Goal: Information Seeking & Learning: Learn about a topic

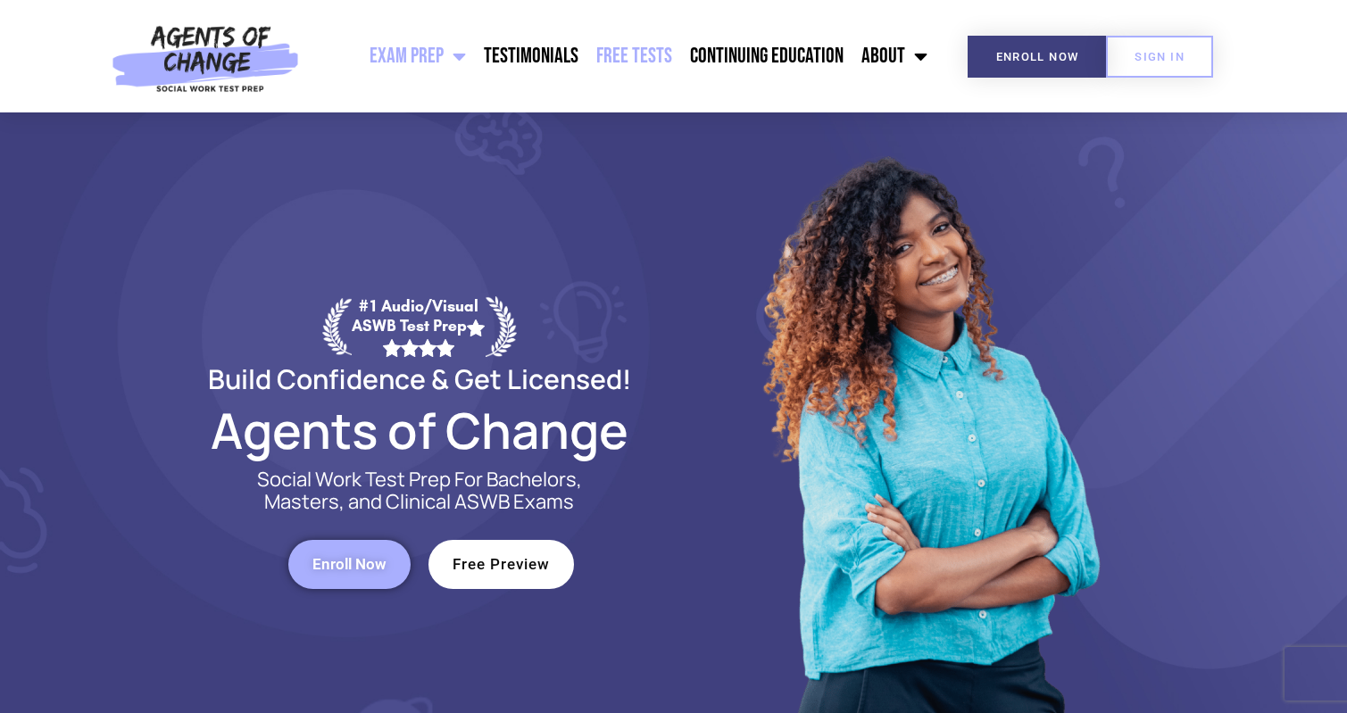
click at [647, 58] on link "Free Tests" at bounding box center [634, 56] width 94 height 45
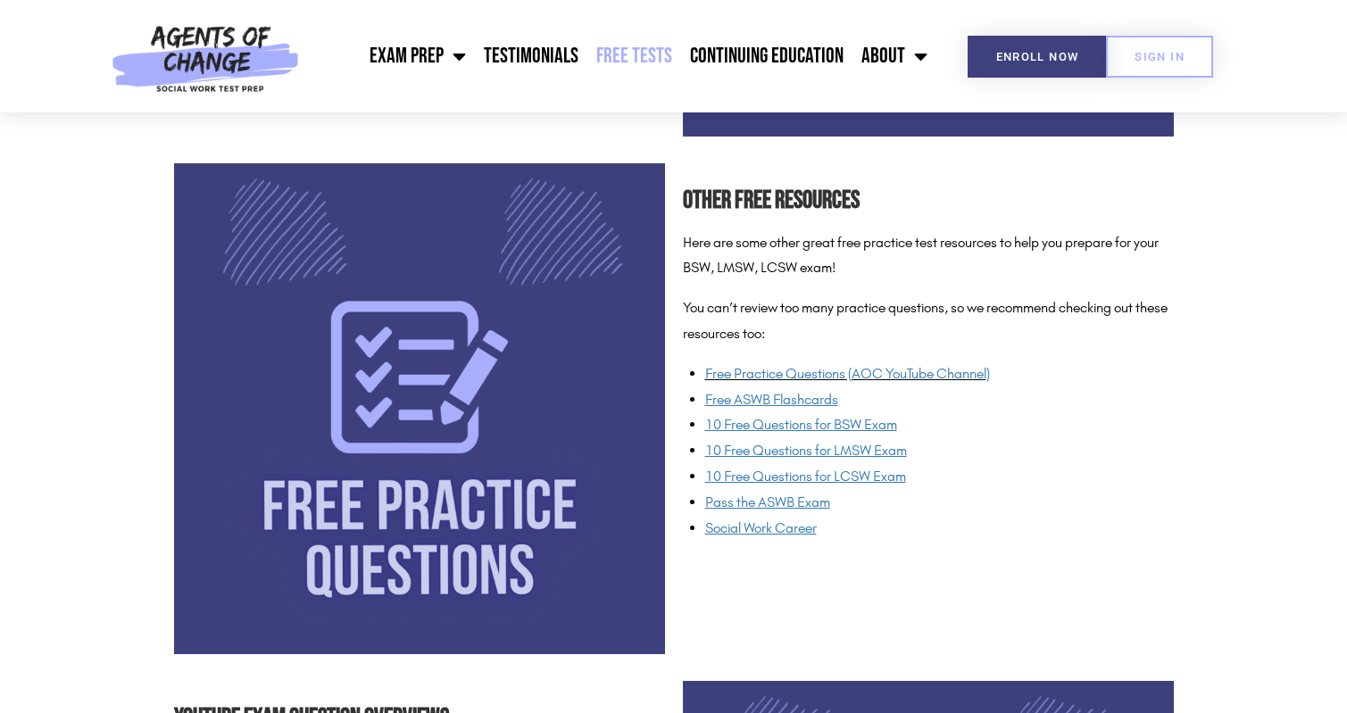
scroll to position [1264, 0]
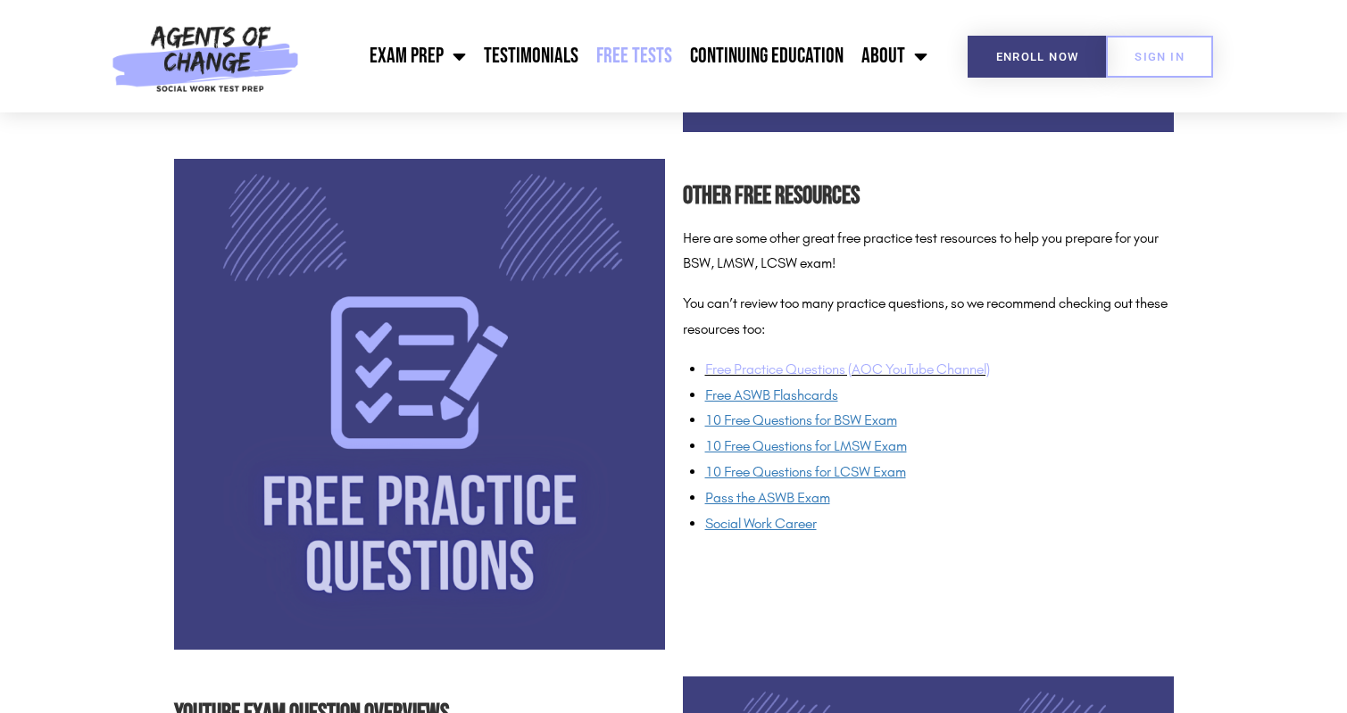
click at [780, 365] on link "Free Practice Questions (AOC YouTube Channel)" at bounding box center [847, 369] width 285 height 17
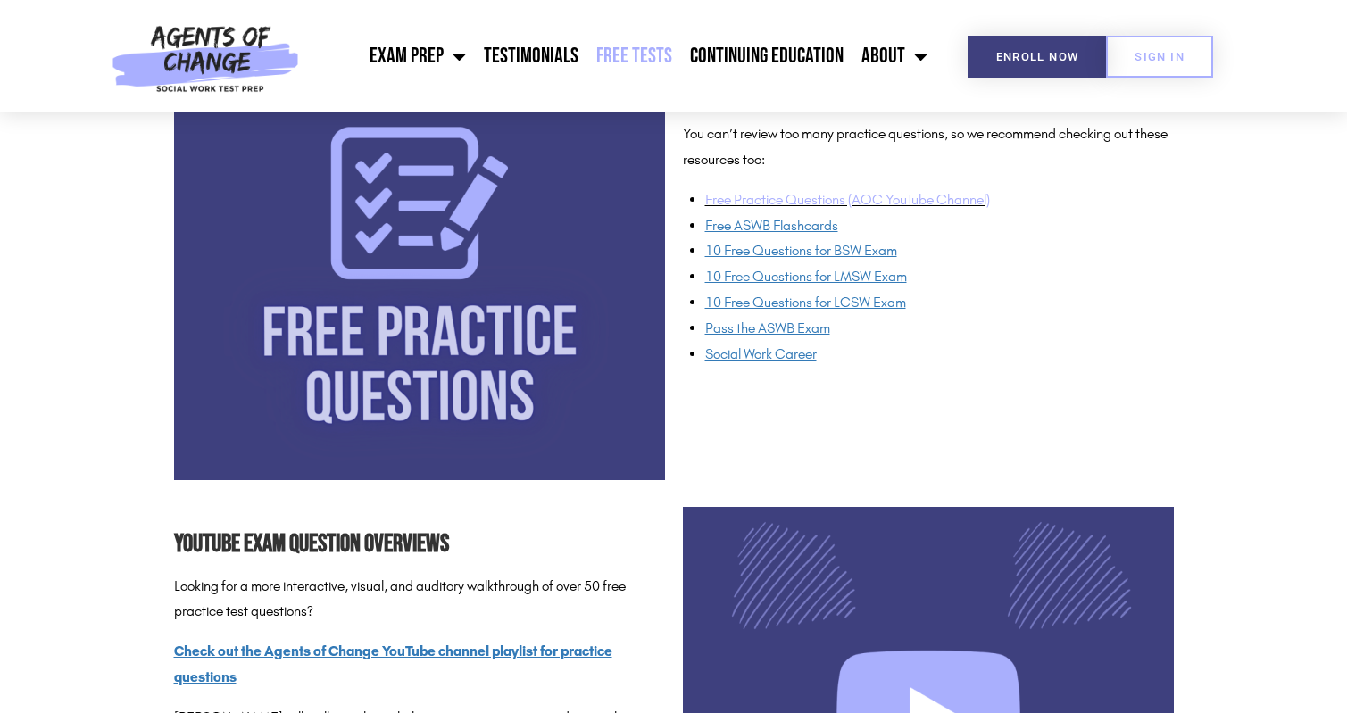
scroll to position [1434, 0]
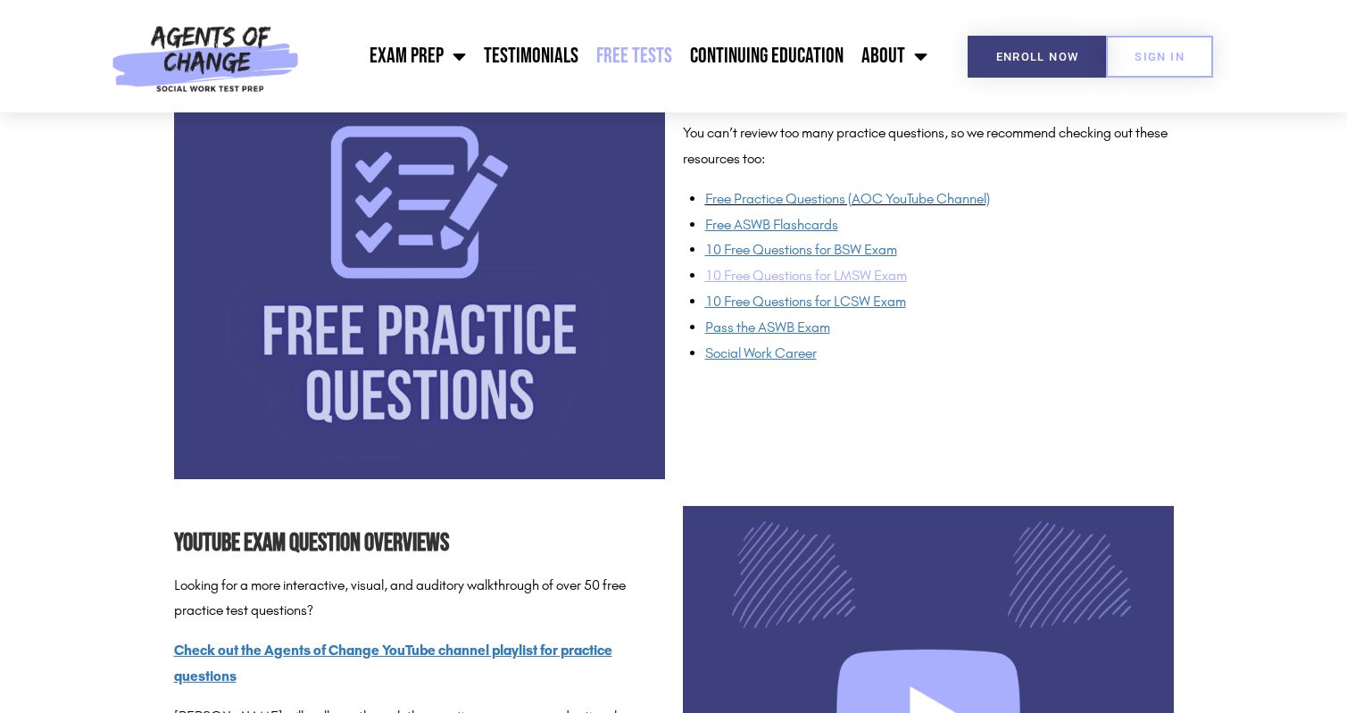
click at [821, 282] on span "10 Free Questions for LMSW Exam" at bounding box center [806, 275] width 202 height 17
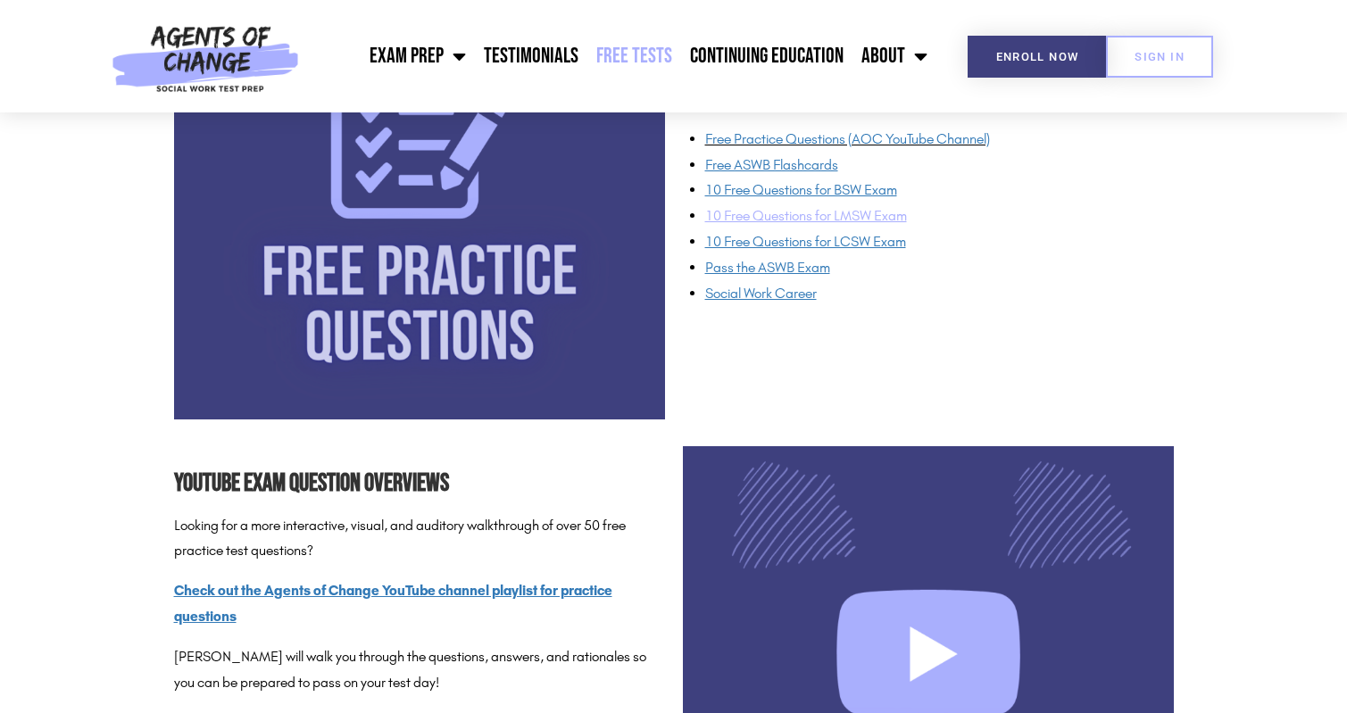
scroll to position [1495, 0]
click at [942, 386] on div "Other Free Resources Here are some other great free practice test resources to …" at bounding box center [928, 173] width 509 height 509
click at [797, 271] on span "Pass the ASWB Exam" at bounding box center [767, 266] width 125 height 17
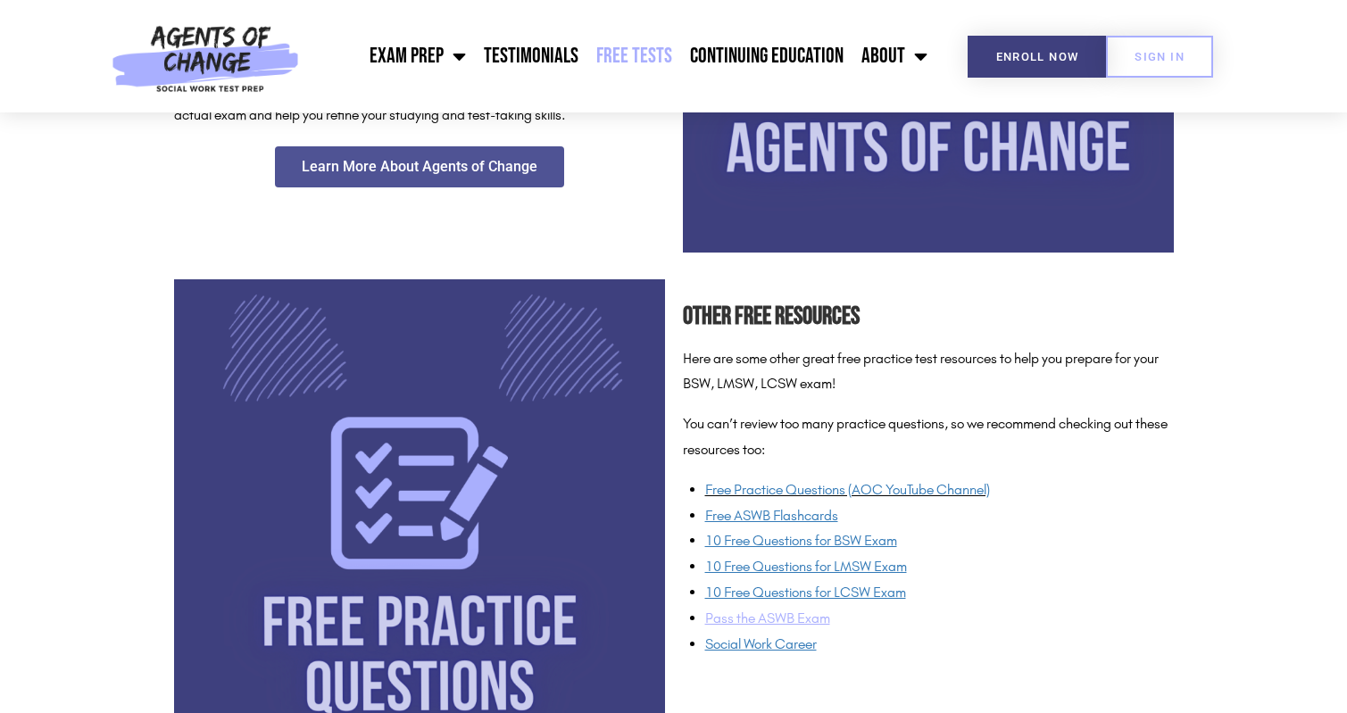
scroll to position [1145, 0]
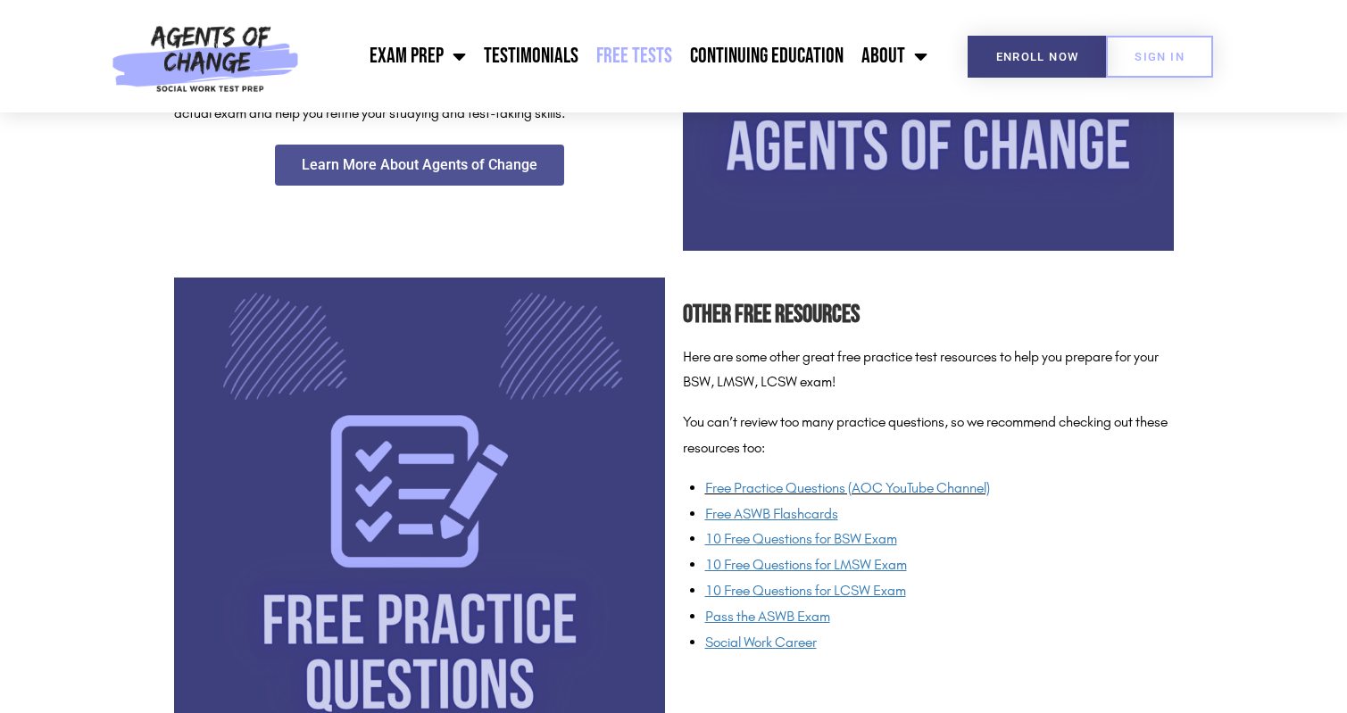
click at [922, 648] on li "Social Work Career" at bounding box center [939, 643] width 469 height 26
click at [796, 513] on u "Free ASWB Flashcards" at bounding box center [771, 513] width 133 height 17
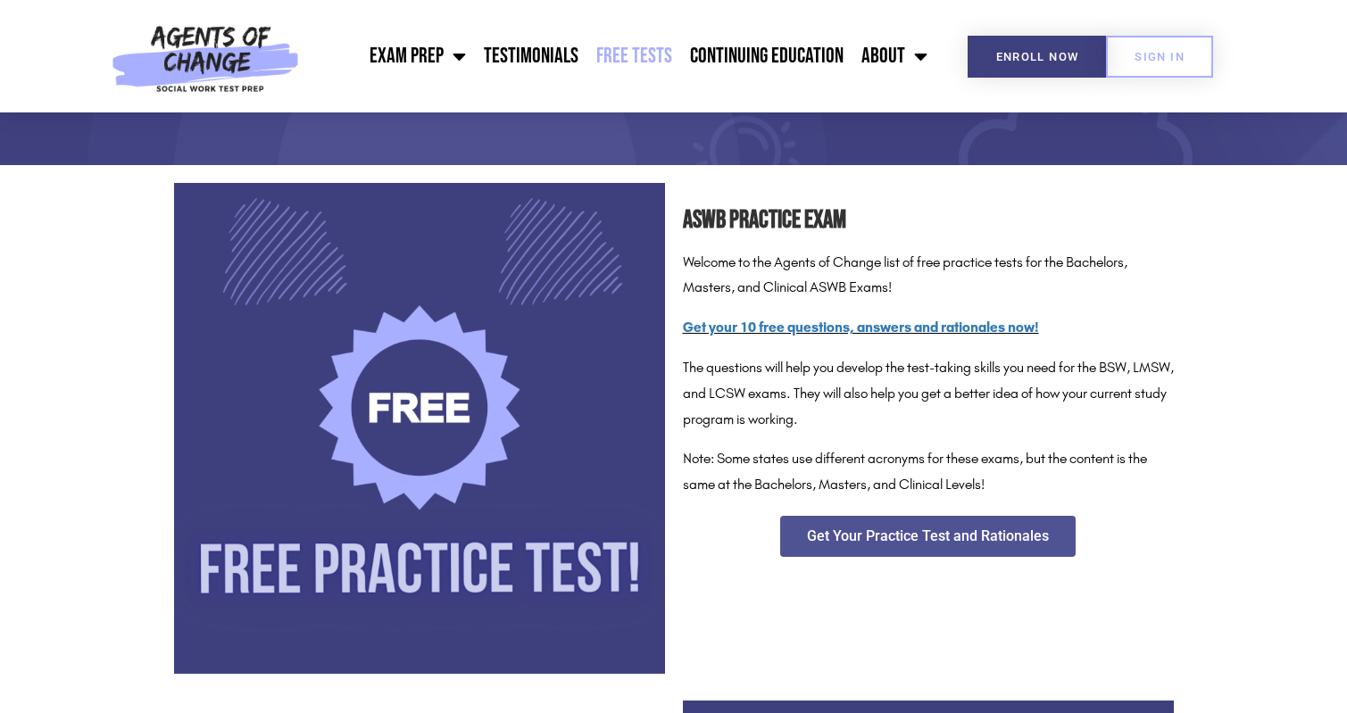
scroll to position [0, 0]
